Goal: Task Accomplishment & Management: Manage account settings

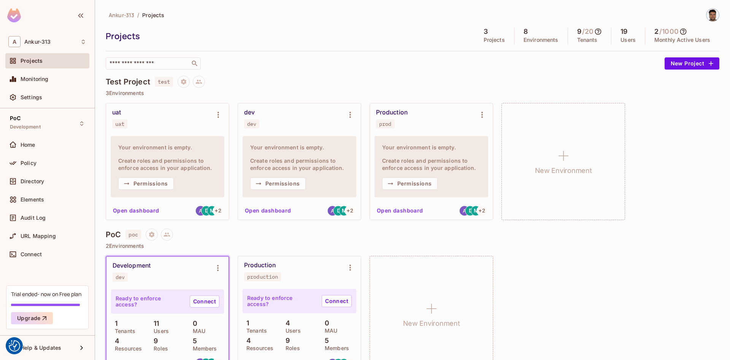
click at [357, 19] on div "Ankur-313 / Projects" at bounding box center [413, 14] width 614 height 13
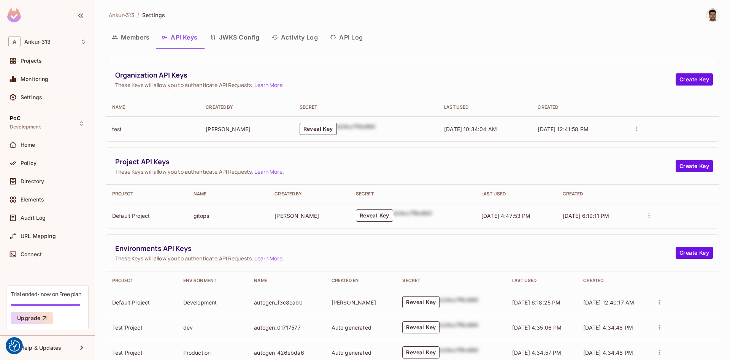
scroll to position [173, 0]
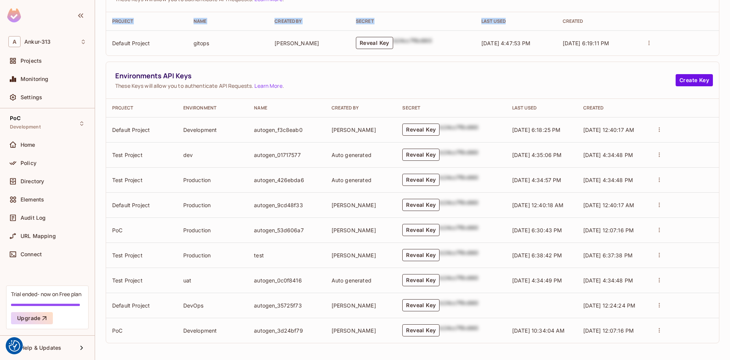
click at [520, 26] on th "Last Used" at bounding box center [515, 21] width 81 height 18
click at [177, 246] on td "Test Project" at bounding box center [141, 255] width 71 height 25
click at [690, 82] on button "Create Key" at bounding box center [694, 80] width 37 height 12
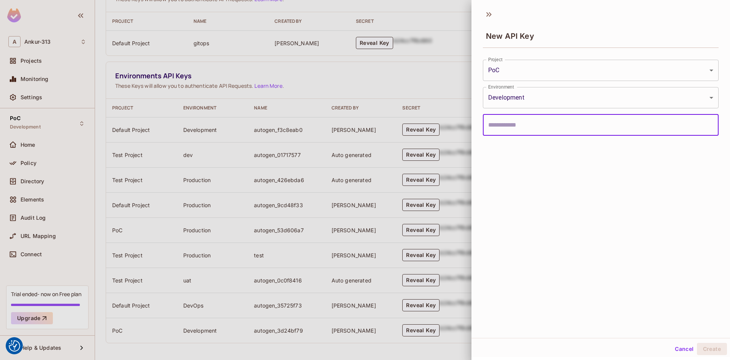
click at [523, 92] on body "We use cookies to enhance your browsing experience, serve personalized ads or c…" at bounding box center [365, 180] width 730 height 360
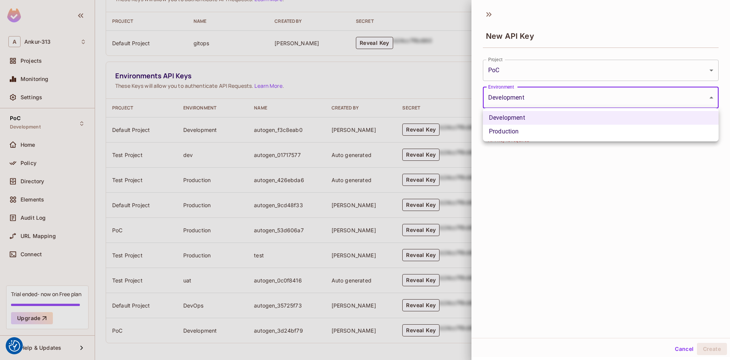
click at [522, 92] on div at bounding box center [365, 180] width 730 height 360
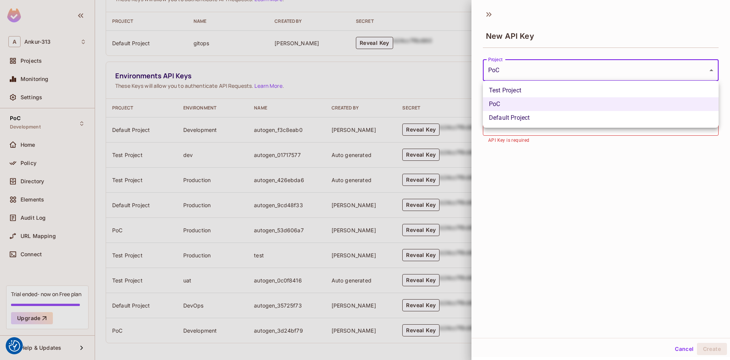
click at [513, 74] on body "We use cookies to enhance your browsing experience, serve personalized ads or c…" at bounding box center [365, 180] width 730 height 360
click at [513, 71] on div at bounding box center [365, 180] width 730 height 360
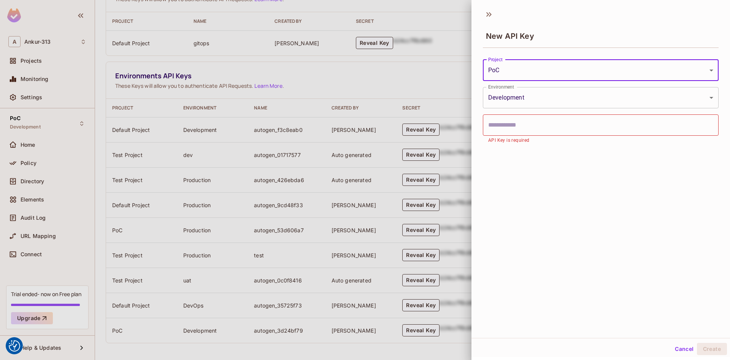
click at [688, 349] on button "Cancel" at bounding box center [684, 349] width 25 height 12
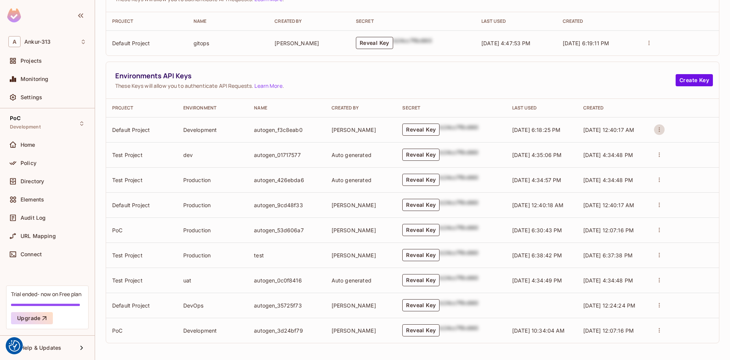
click at [662, 132] on icon "actions" at bounding box center [659, 129] width 7 height 7
click at [491, 84] on div at bounding box center [365, 180] width 730 height 360
click at [335, 83] on span "These Keys will allow you to authenticate API Requests. Learn More ." at bounding box center [395, 85] width 561 height 7
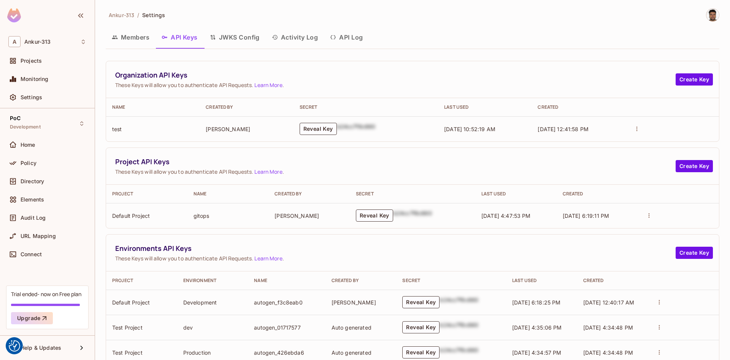
scroll to position [223, 0]
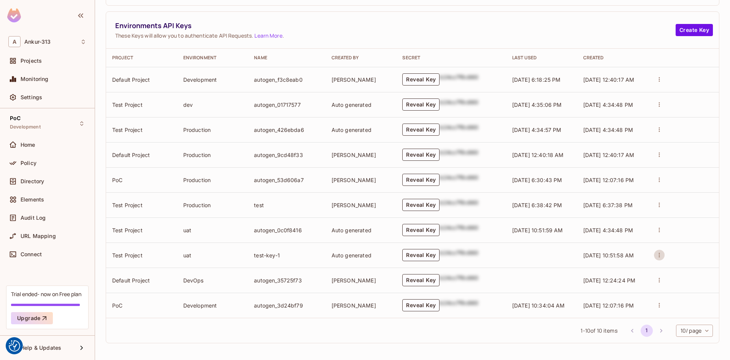
click at [657, 256] on icon "actions" at bounding box center [659, 255] width 7 height 7
click at [531, 29] on div at bounding box center [365, 180] width 730 height 360
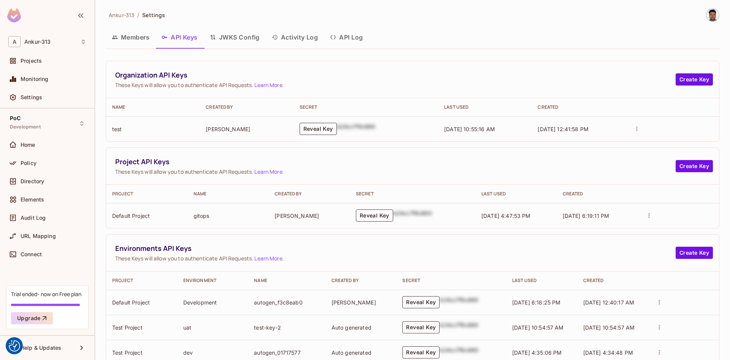
scroll to position [223, 0]
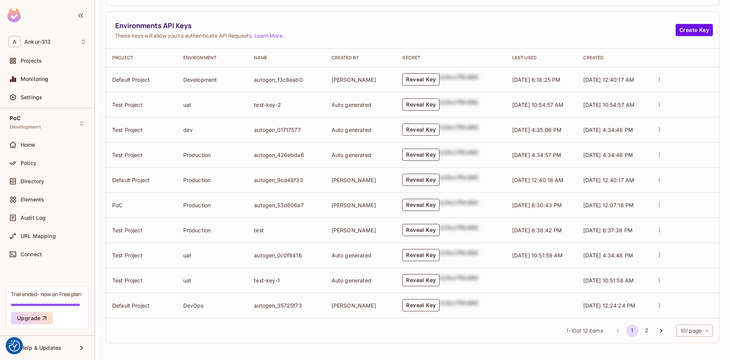
click at [688, 333] on body "We use cookies to enhance your browsing experience, serve personalized ads or c…" at bounding box center [365, 180] width 730 height 360
click at [690, 311] on li "20 / page" at bounding box center [694, 311] width 38 height 16
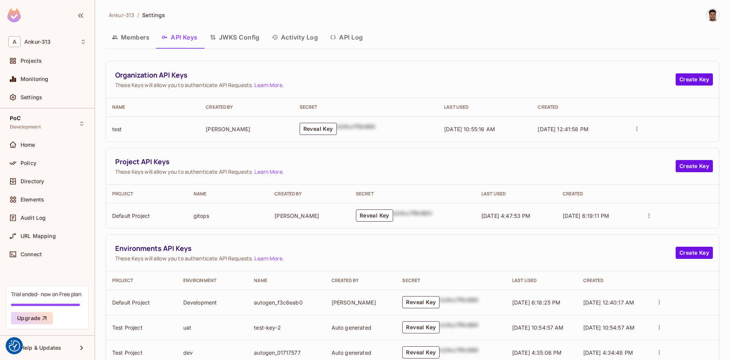
scroll to position [273, 0]
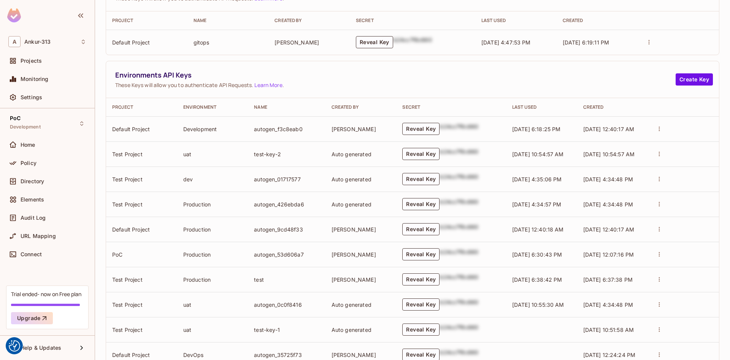
scroll to position [223, 0]
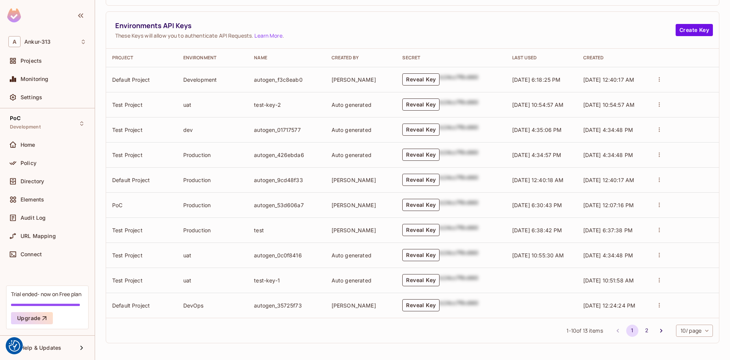
click at [698, 335] on body "We use cookies to enhance your browsing experience, serve personalized ads or c…" at bounding box center [365, 180] width 730 height 360
click at [689, 307] on li "20 / page" at bounding box center [694, 311] width 38 height 16
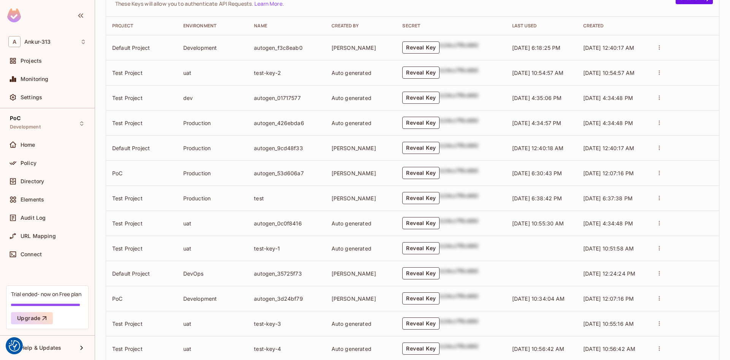
scroll to position [298, 0]
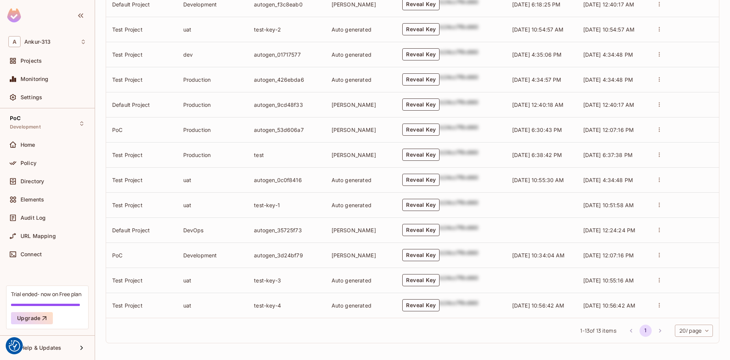
click at [658, 306] on icon "actions" at bounding box center [659, 305] width 7 height 7
click at [670, 336] on div at bounding box center [667, 334] width 14 height 8
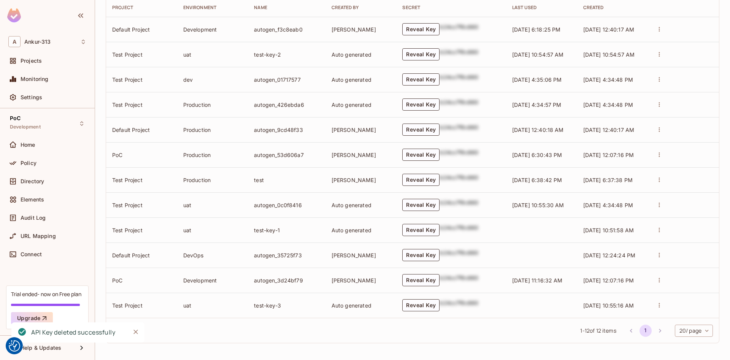
scroll to position [273, 0]
click at [660, 308] on icon "actions" at bounding box center [659, 305] width 7 height 7
click at [668, 335] on div at bounding box center [667, 334] width 14 height 8
click at [289, 316] on td "test-key-3" at bounding box center [286, 305] width 77 height 25
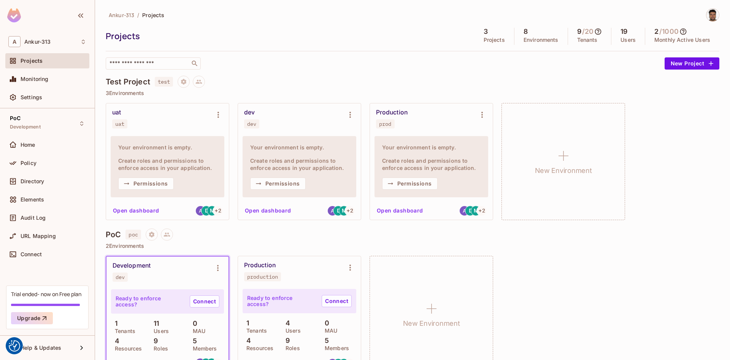
click at [302, 54] on div "Ankur-313 / Projects Projects 3 Projects 8 Environments 9 / 20 Tenants 19 Users…" at bounding box center [413, 38] width 614 height 61
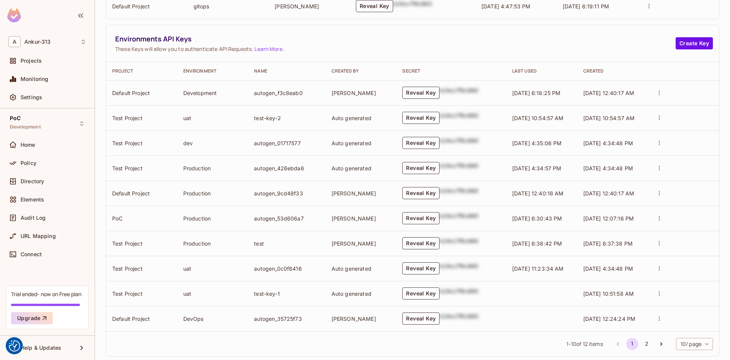
scroll to position [217, 0]
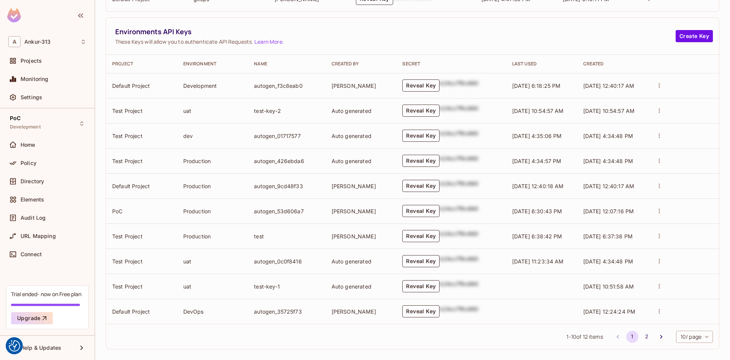
click at [659, 111] on icon "actions" at bounding box center [659, 110] width 1 height 5
click at [670, 141] on div at bounding box center [667, 140] width 14 height 8
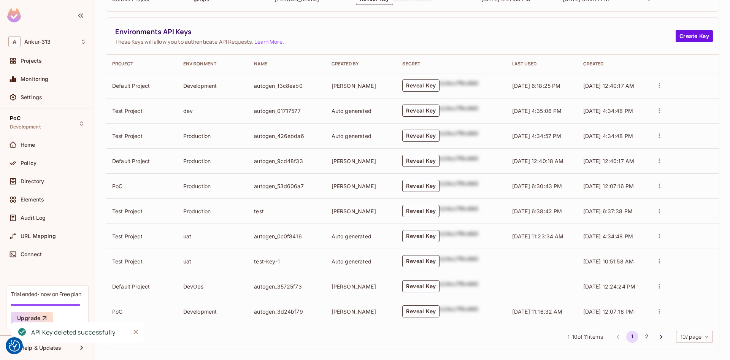
click at [658, 236] on icon "actions" at bounding box center [659, 236] width 7 height 7
click at [663, 213] on div at bounding box center [365, 180] width 730 height 360
click at [662, 213] on icon "actions" at bounding box center [659, 211] width 7 height 7
click at [667, 240] on icon at bounding box center [664, 240] width 8 height 8
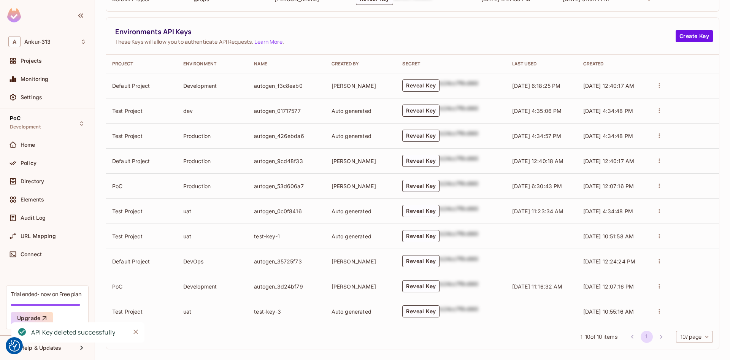
click at [661, 308] on button "actions" at bounding box center [659, 311] width 11 height 11
click at [672, 341] on div at bounding box center [667, 341] width 14 height 8
click at [661, 236] on icon "actions" at bounding box center [659, 236] width 7 height 7
click at [669, 268] on div at bounding box center [667, 265] width 14 height 8
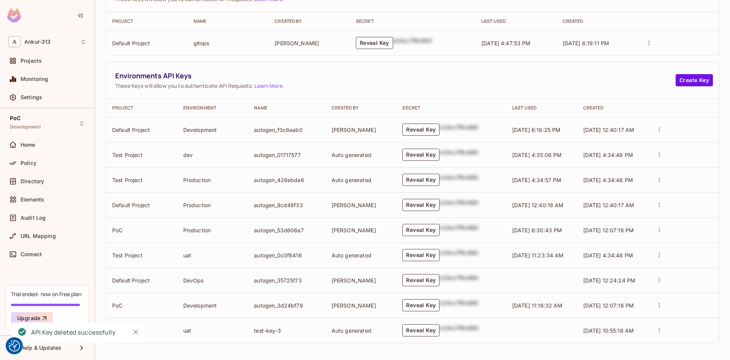
scroll to position [173, 0]
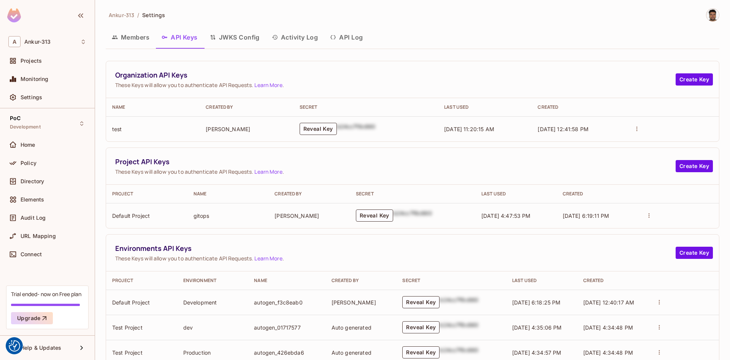
scroll to position [173, 0]
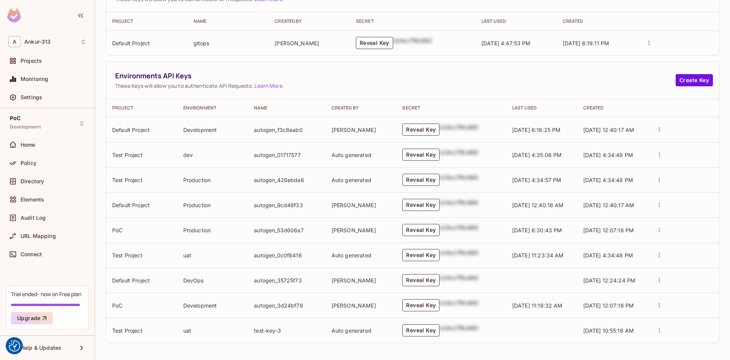
click at [659, 333] on icon "actions" at bounding box center [659, 330] width 7 height 7
click at [673, 347] on div at bounding box center [667, 344] width 14 height 8
click at [148, 351] on div "Ankur-313 / Settings Members API Keys JWKS Config Activity Log API Log Organiza…" at bounding box center [412, 180] width 635 height 360
click at [29, 203] on div "Elements" at bounding box center [47, 199] width 78 height 9
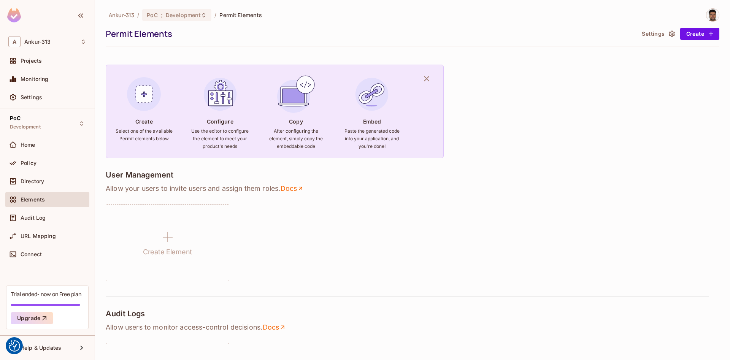
click at [669, 34] on icon "button" at bounding box center [672, 34] width 8 height 8
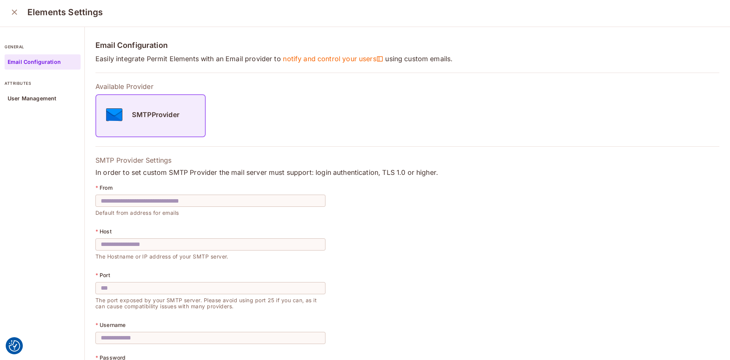
click at [10, 13] on icon "close" at bounding box center [14, 12] width 9 height 9
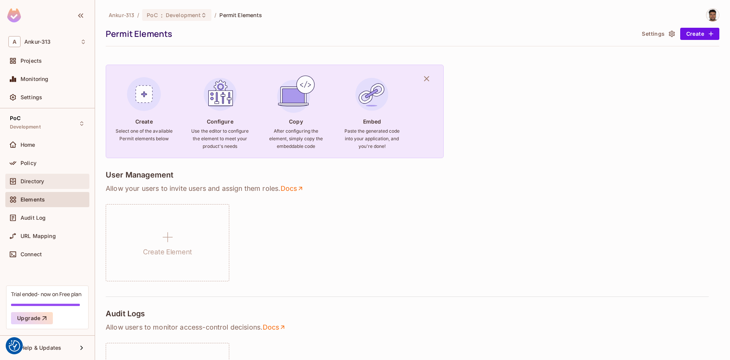
click at [21, 180] on span "Directory" at bounding box center [33, 181] width 24 height 6
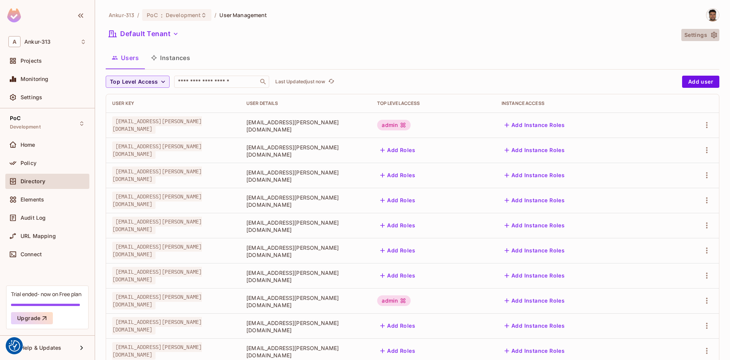
click at [717, 37] on icon "button" at bounding box center [714, 35] width 8 height 8
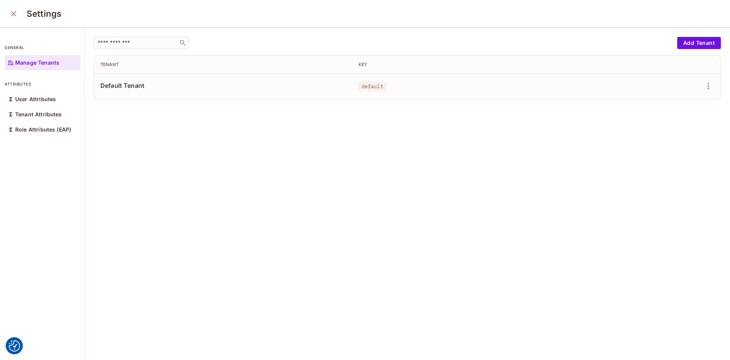
click at [13, 9] on button "close" at bounding box center [13, 13] width 15 height 15
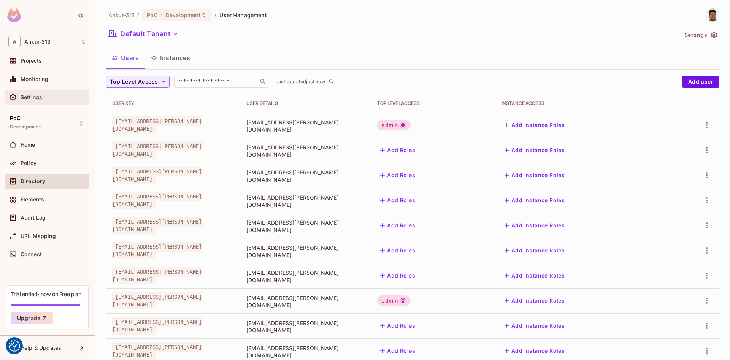
click at [31, 98] on span "Settings" at bounding box center [32, 97] width 22 height 6
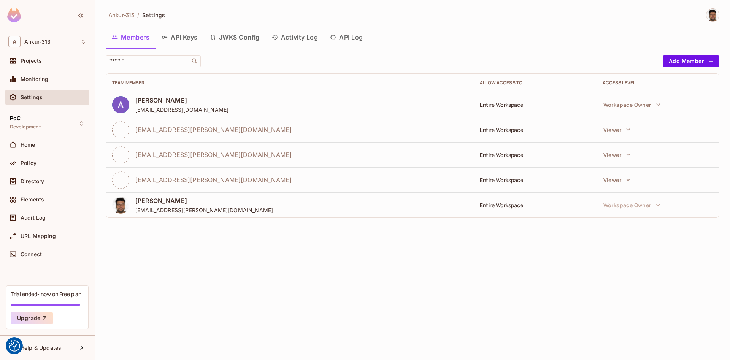
click at [176, 36] on button "API Keys" at bounding box center [180, 37] width 48 height 19
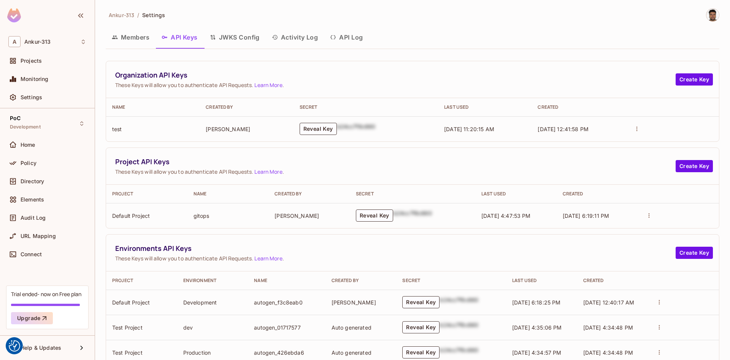
scroll to position [173, 0]
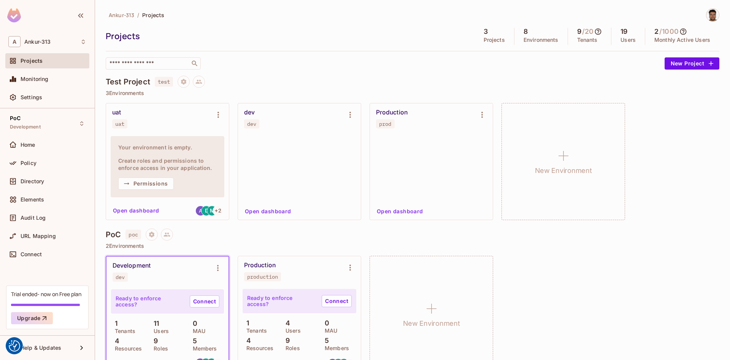
click at [311, 52] on div "Ankur-313 / Projects Projects 3 Projects 8 Environments 9 / 20 Tenants 19 Users…" at bounding box center [413, 38] width 614 height 61
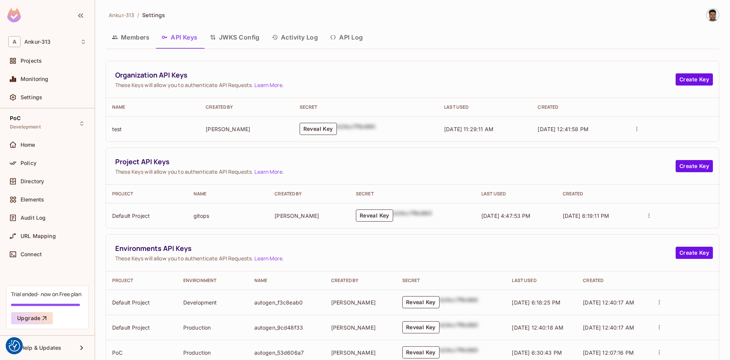
scroll to position [72, 0]
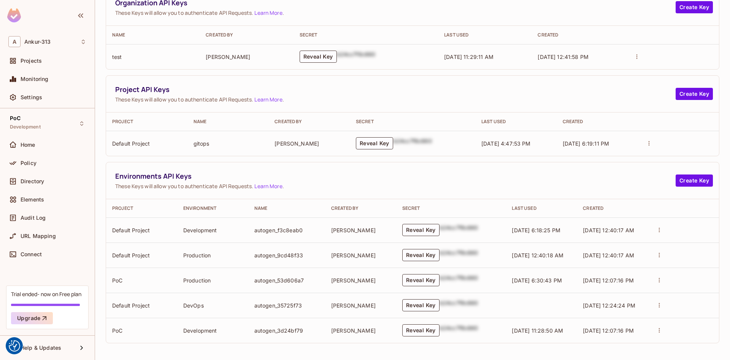
click at [264, 187] on link "Learn More" at bounding box center [268, 186] width 28 height 7
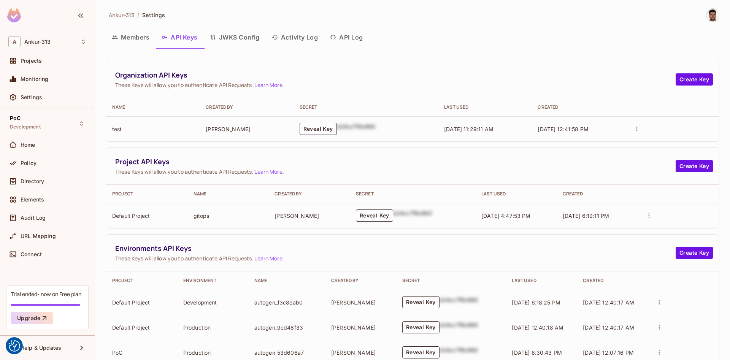
click at [409, 33] on div "Members API Keys JWKS Config Activity Log API Log" at bounding box center [413, 37] width 614 height 19
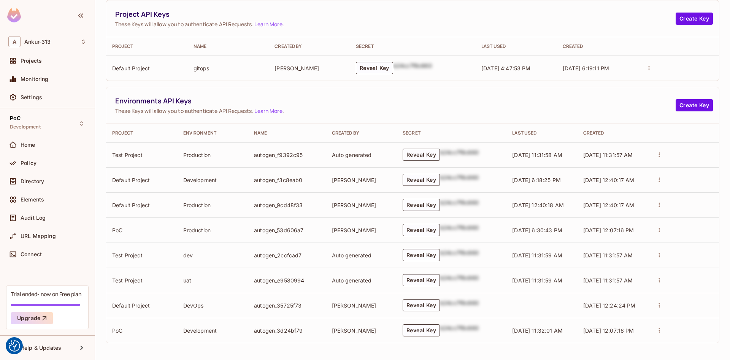
click at [363, 104] on span "Environments API Keys" at bounding box center [395, 101] width 561 height 10
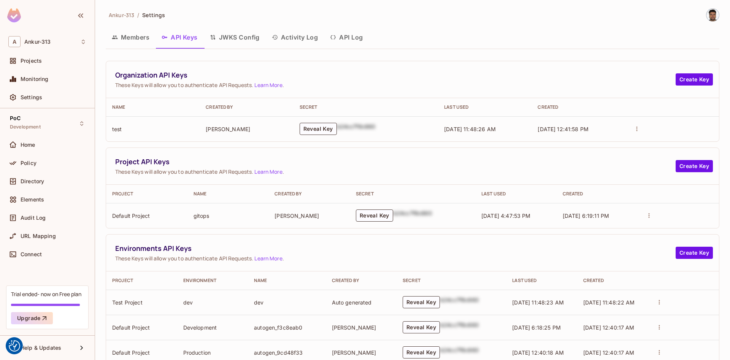
scroll to position [223, 0]
click at [454, 9] on div "Ankur-313 / Settings" at bounding box center [413, 14] width 614 height 13
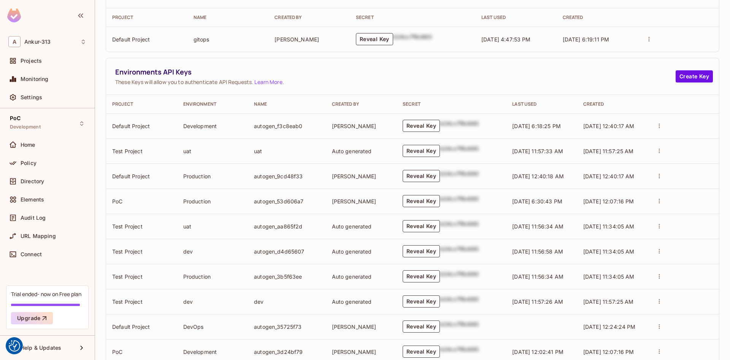
scroll to position [223, 0]
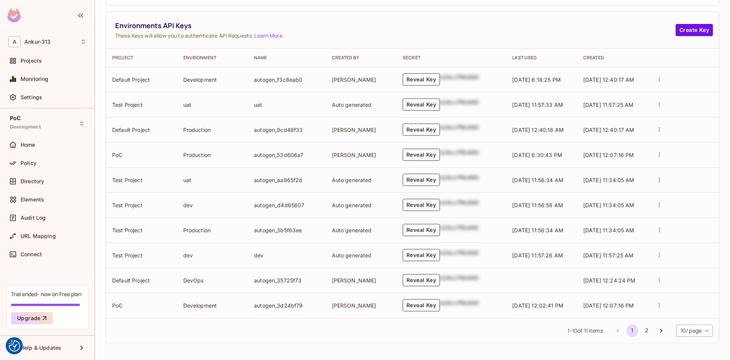
click at [692, 332] on body "We use cookies to enhance your browsing experience, serve personalized ads or c…" at bounding box center [365, 180] width 730 height 360
click at [685, 295] on li "15 / page" at bounding box center [694, 295] width 38 height 16
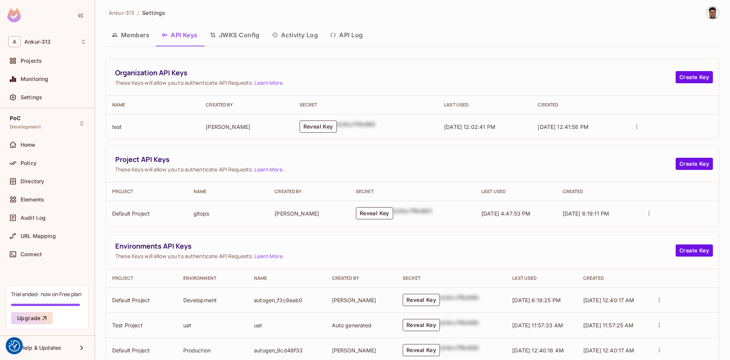
scroll to position [0, 0]
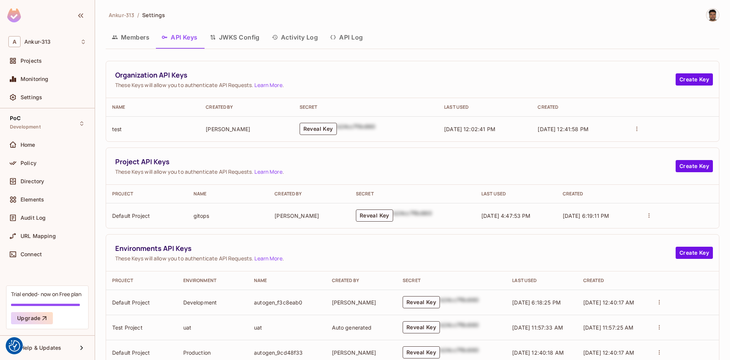
click at [243, 40] on button "JWKS Config" at bounding box center [235, 37] width 62 height 19
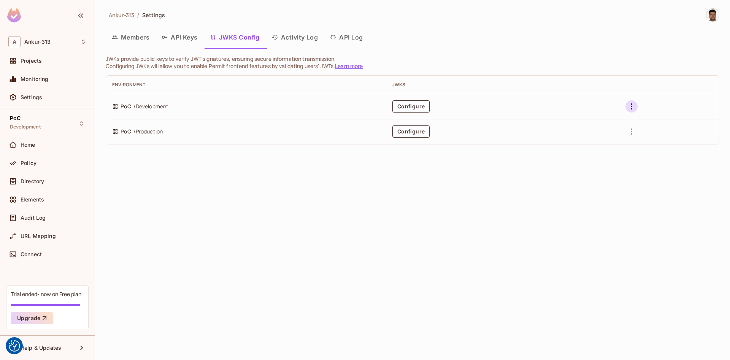
click at [632, 110] on icon "button" at bounding box center [631, 106] width 9 height 9
click at [439, 197] on div at bounding box center [365, 180] width 730 height 360
click at [308, 40] on button "Activity Log" at bounding box center [295, 37] width 59 height 19
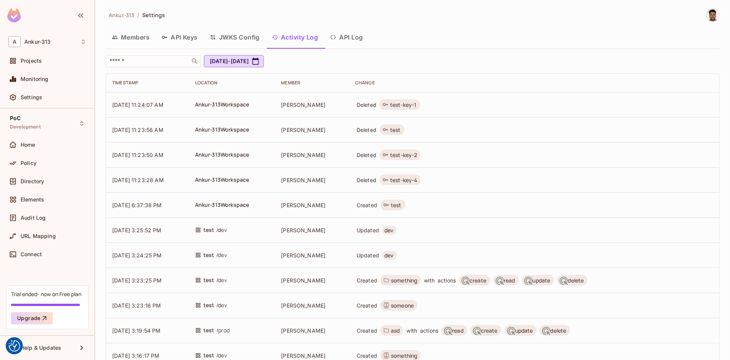
click at [357, 42] on button "API Log" at bounding box center [346, 37] width 45 height 19
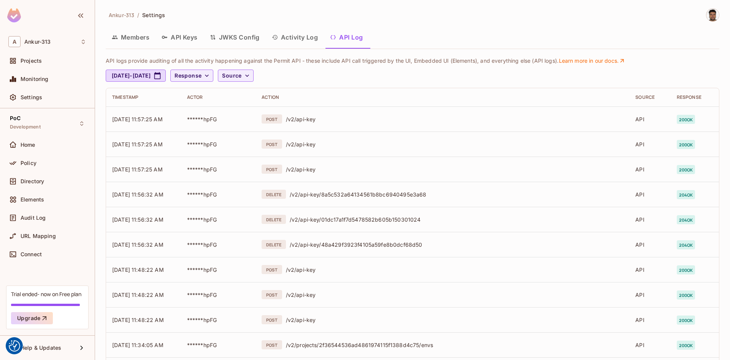
click at [184, 37] on button "API Keys" at bounding box center [180, 37] width 48 height 19
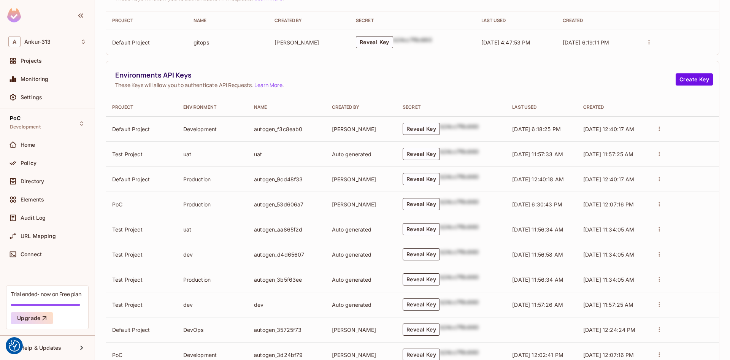
scroll to position [223, 0]
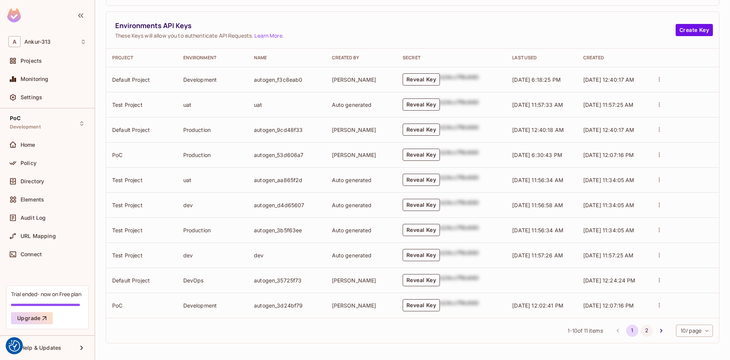
click at [645, 327] on button "2" at bounding box center [647, 331] width 12 height 12
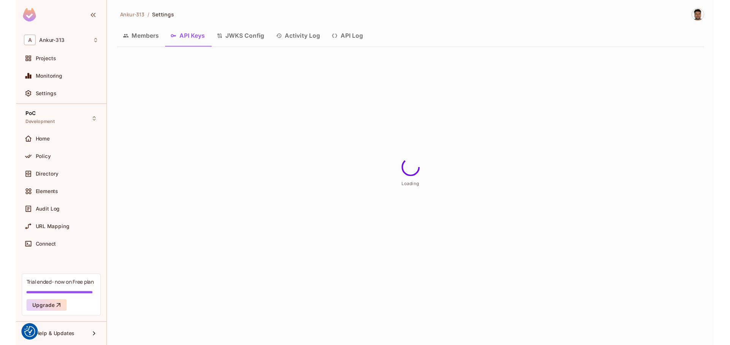
scroll to position [0, 0]
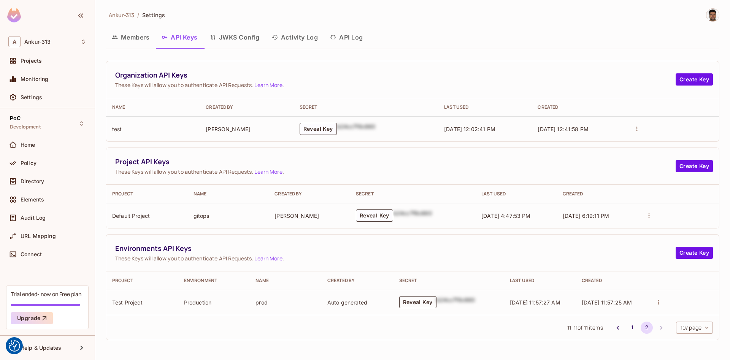
click at [410, 302] on button "Reveal Key" at bounding box center [417, 302] width 37 height 12
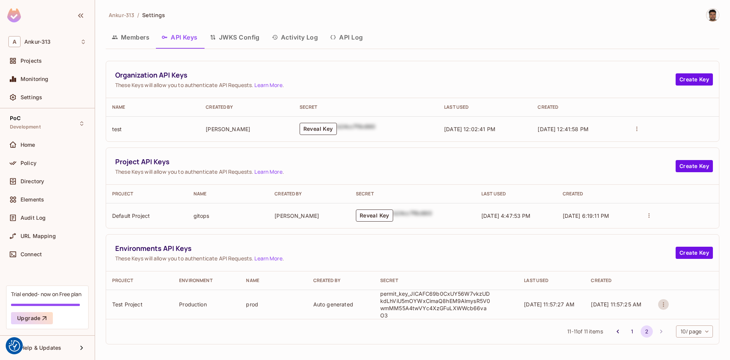
click at [661, 304] on icon "actions" at bounding box center [663, 304] width 7 height 7
click at [680, 322] on p "Rotate Key" at bounding box center [694, 319] width 32 height 9
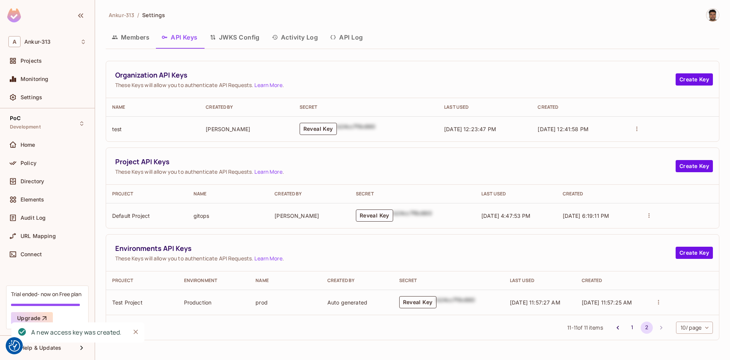
click at [413, 302] on button "Reveal Key" at bounding box center [417, 302] width 37 height 12
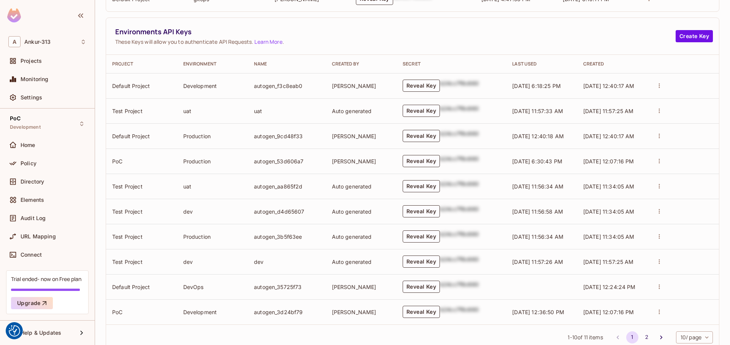
scroll to position [238, 0]
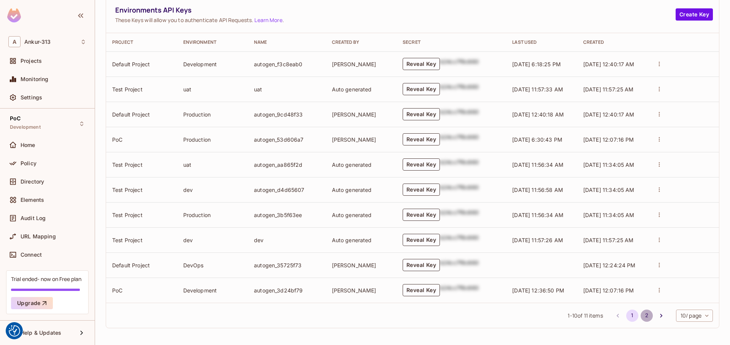
click at [647, 316] on button "2" at bounding box center [647, 315] width 12 height 12
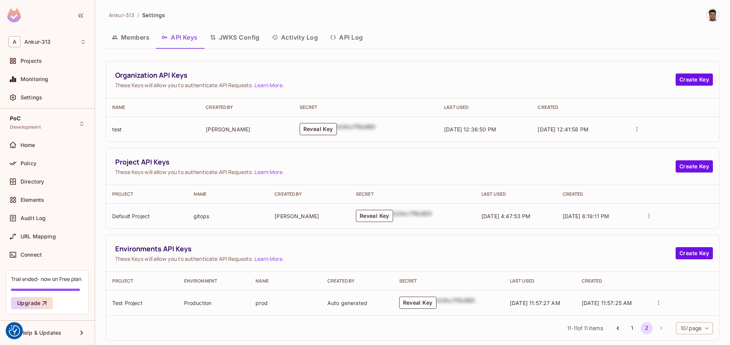
click at [127, 40] on button "Members" at bounding box center [131, 37] width 50 height 19
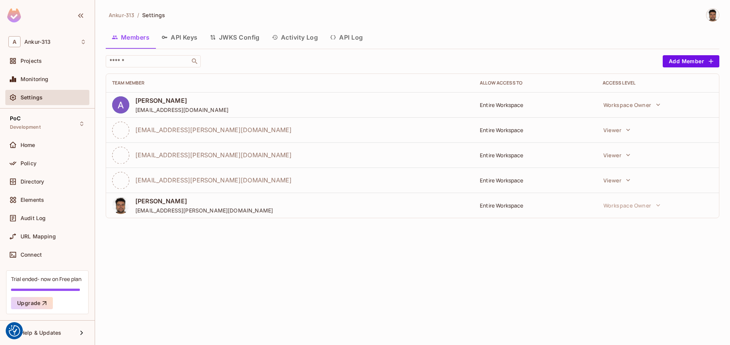
click at [184, 38] on button "API Keys" at bounding box center [180, 37] width 48 height 19
